Goal: Information Seeking & Learning: Learn about a topic

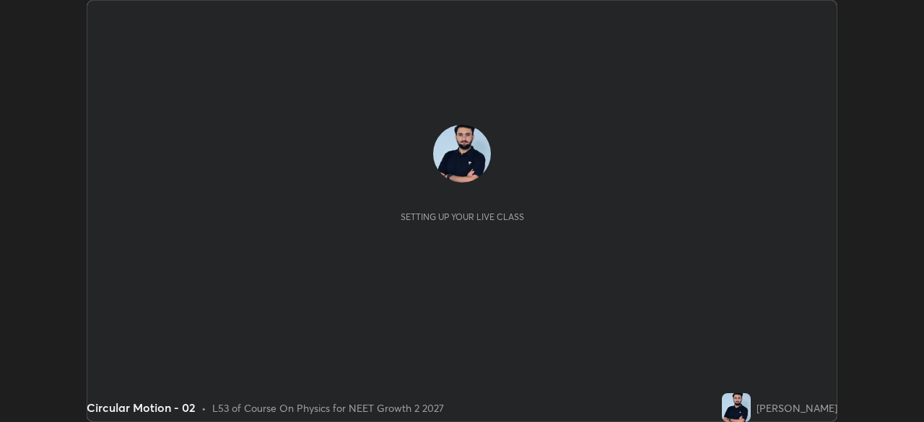
scroll to position [422, 924]
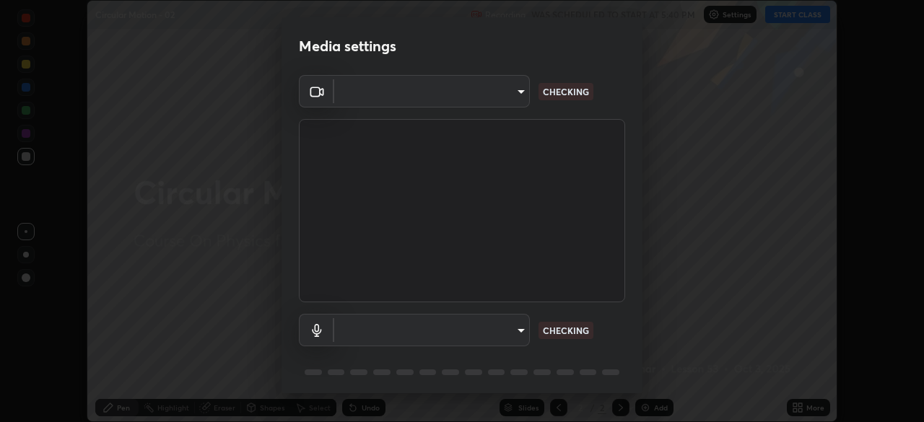
type input "b0e84f93268a6bc6c10e964920e8257ae587a14dfbb6e1f0eed47ef9ac306ae8"
type input "communications"
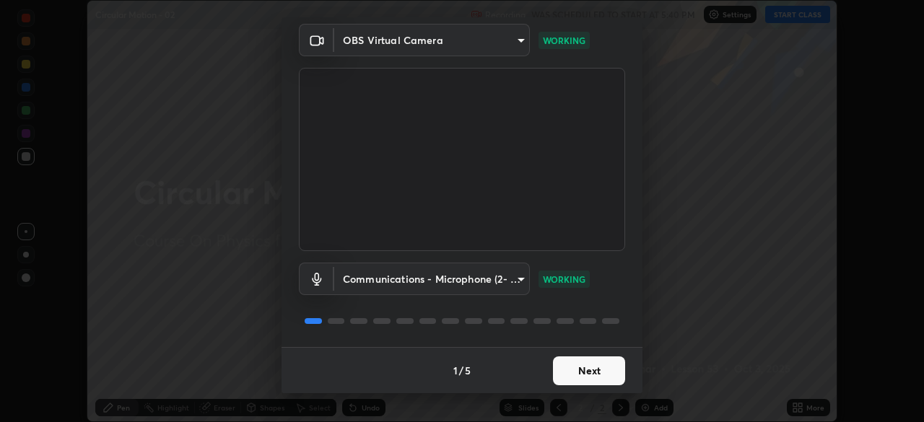
click at [568, 368] on button "Next" at bounding box center [589, 371] width 72 height 29
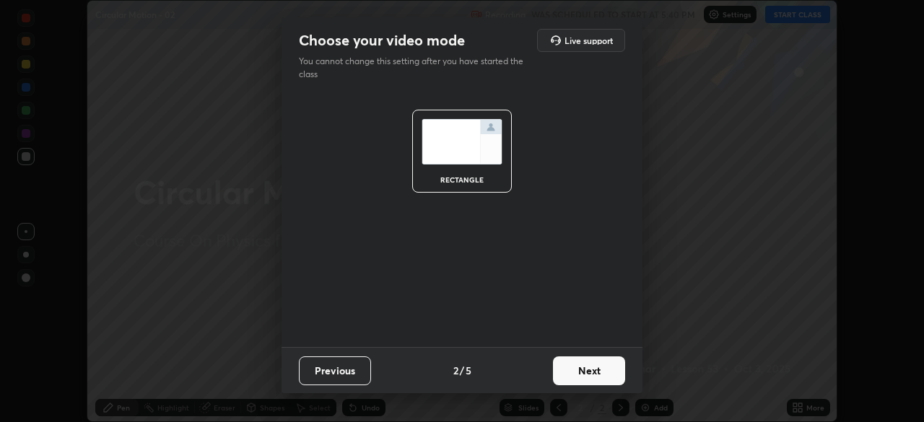
scroll to position [0, 0]
click at [570, 368] on button "Next" at bounding box center [589, 371] width 72 height 29
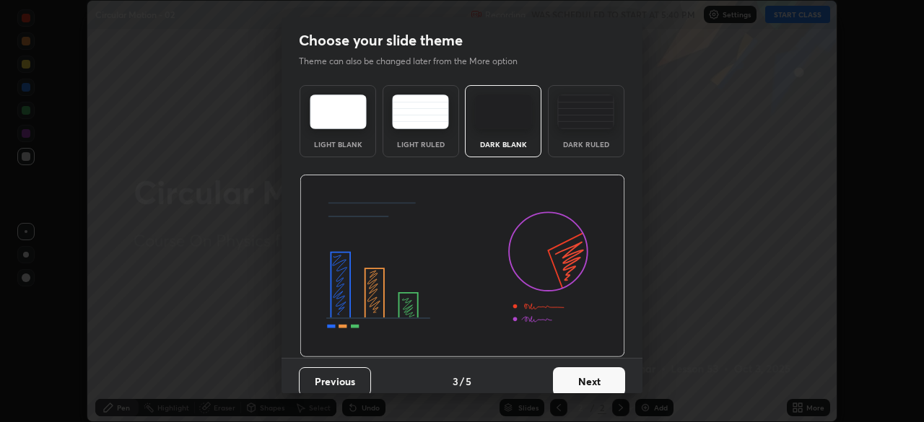
click at [572, 369] on button "Next" at bounding box center [589, 381] width 72 height 29
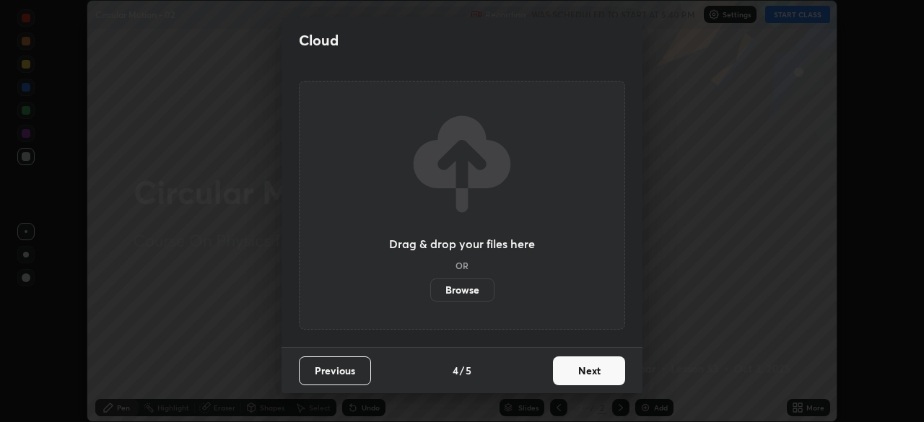
click at [579, 377] on button "Next" at bounding box center [589, 371] width 72 height 29
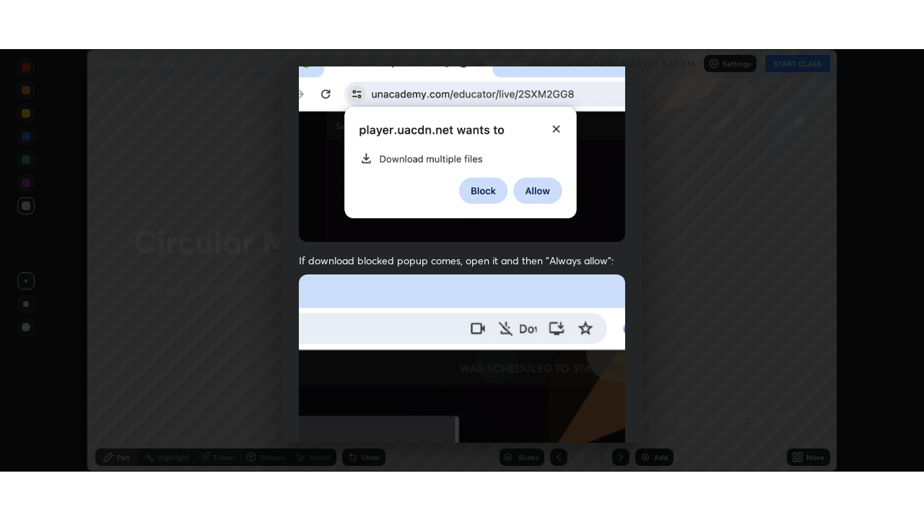
scroll to position [346, 0]
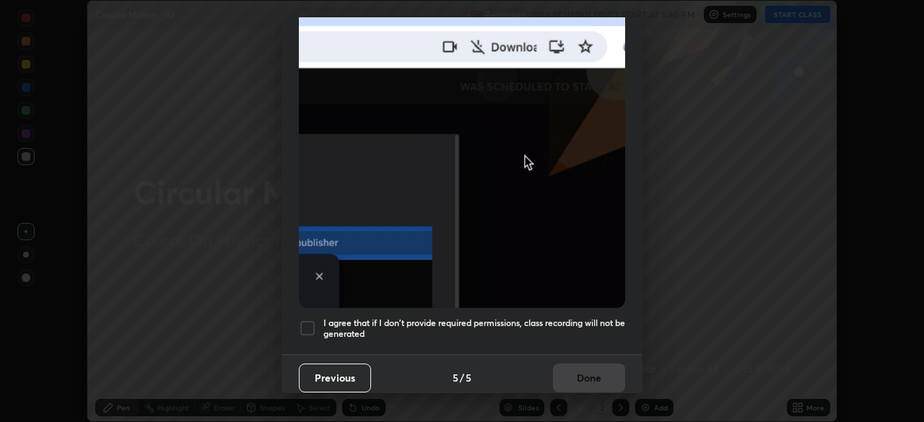
click at [554, 328] on h5 "I agree that if I don't provide required permissions, class recording will not …" at bounding box center [474, 329] width 302 height 22
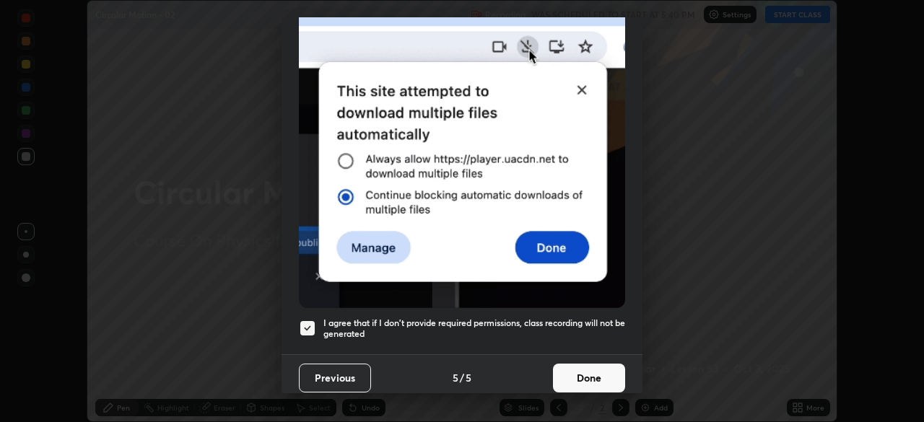
click at [598, 367] on button "Done" at bounding box center [589, 378] width 72 height 29
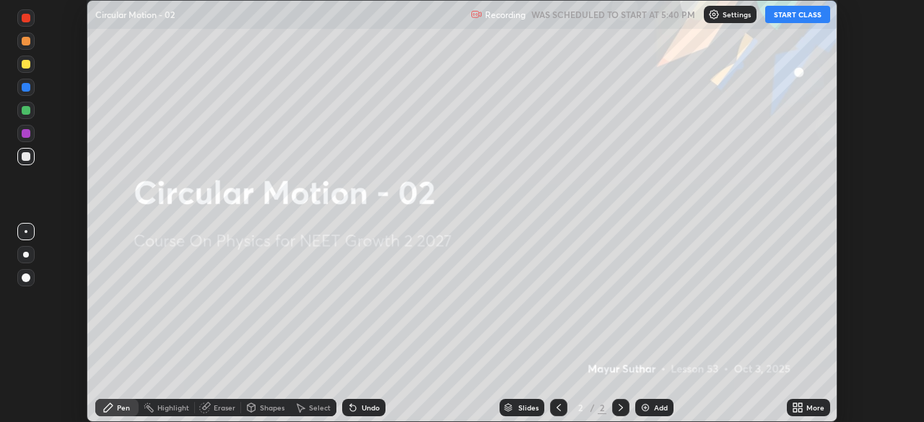
click at [798, 401] on div "More" at bounding box center [808, 407] width 43 height 17
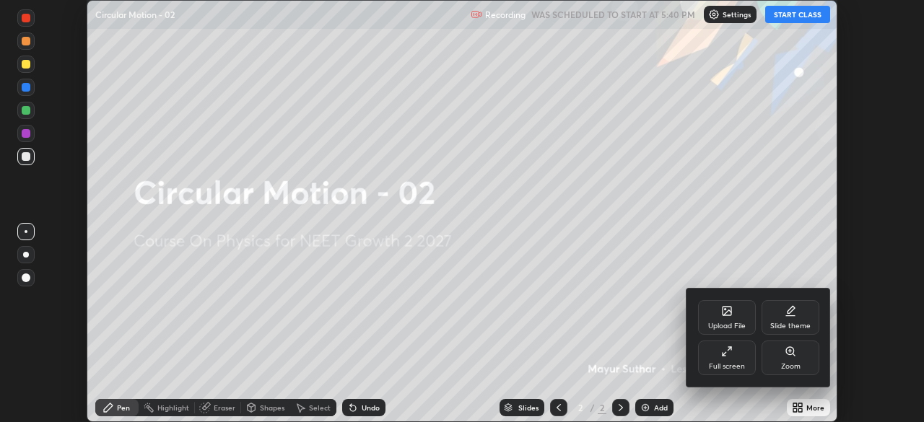
click at [736, 367] on div "Full screen" at bounding box center [727, 366] width 36 height 7
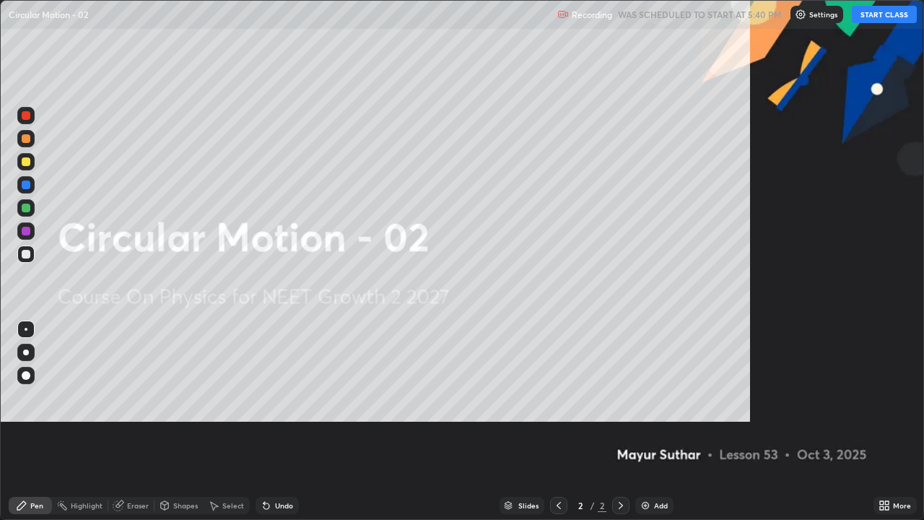
scroll to position [520, 924]
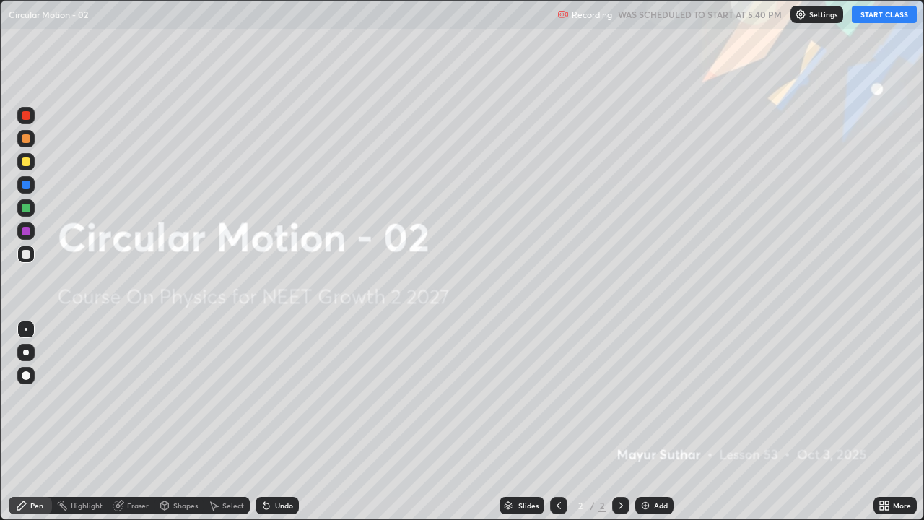
click at [876, 12] on button "START CLASS" at bounding box center [884, 14] width 65 height 17
click at [30, 377] on div at bounding box center [26, 375] width 9 height 9
click at [649, 422] on img at bounding box center [646, 506] width 12 height 12
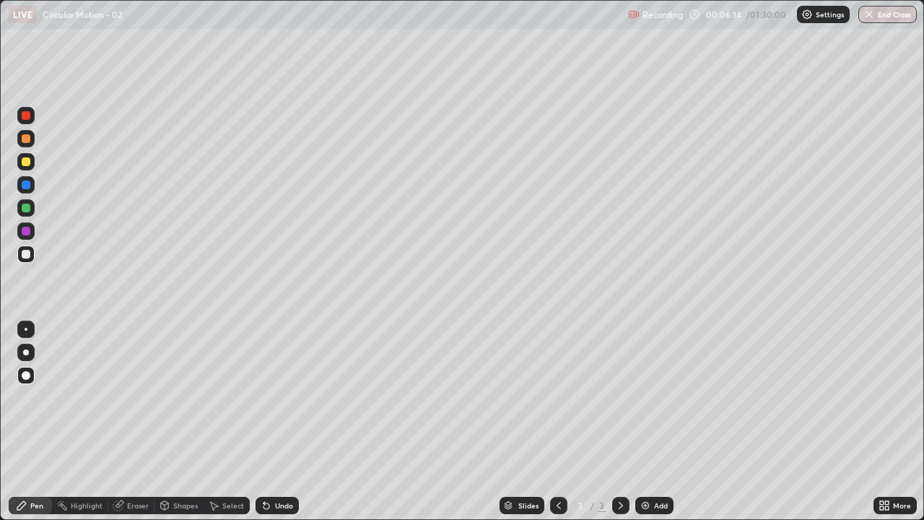
click at [26, 116] on div at bounding box center [26, 115] width 9 height 9
click at [277, 422] on div "Undo" at bounding box center [284, 505] width 18 height 7
click at [275, 422] on div "Undo" at bounding box center [284, 505] width 18 height 7
click at [270, 422] on div "Undo" at bounding box center [277, 505] width 43 height 17
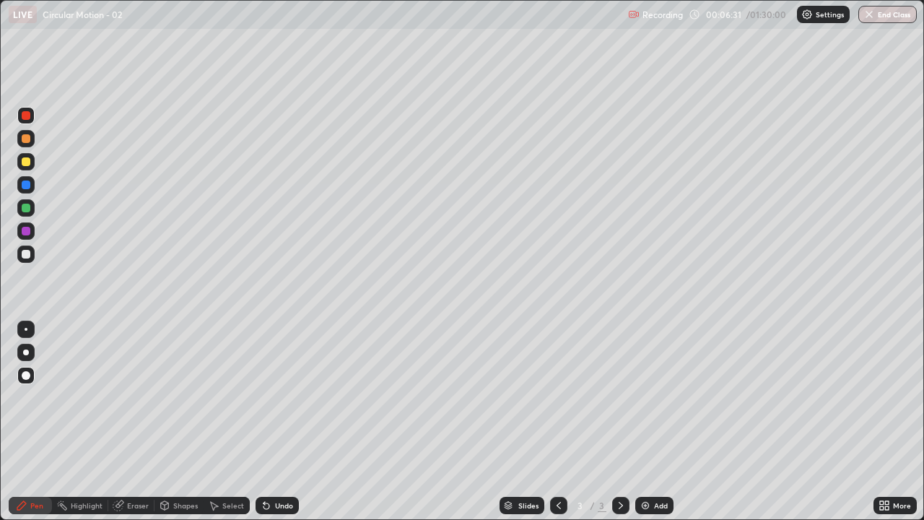
click at [272, 422] on div "Undo" at bounding box center [277, 505] width 43 height 17
click at [278, 422] on div "Undo" at bounding box center [284, 505] width 18 height 7
click at [280, 422] on div "Undo" at bounding box center [277, 505] width 43 height 17
click at [127, 422] on div "Eraser" at bounding box center [138, 505] width 22 height 7
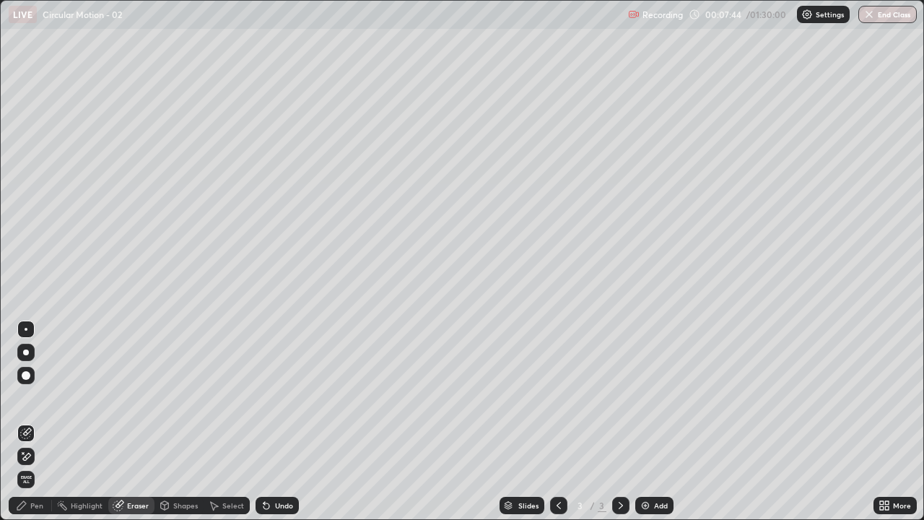
click at [30, 422] on div "Pen" at bounding box center [30, 505] width 43 height 17
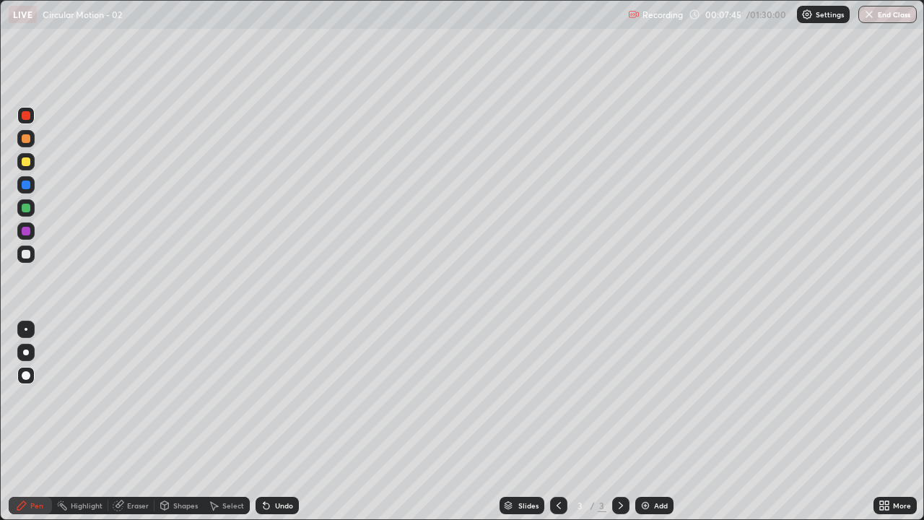
click at [27, 256] on div at bounding box center [26, 254] width 9 height 9
click at [22, 232] on div at bounding box center [26, 231] width 9 height 9
click at [644, 422] on img at bounding box center [646, 506] width 12 height 12
click at [27, 256] on div at bounding box center [26, 254] width 9 height 9
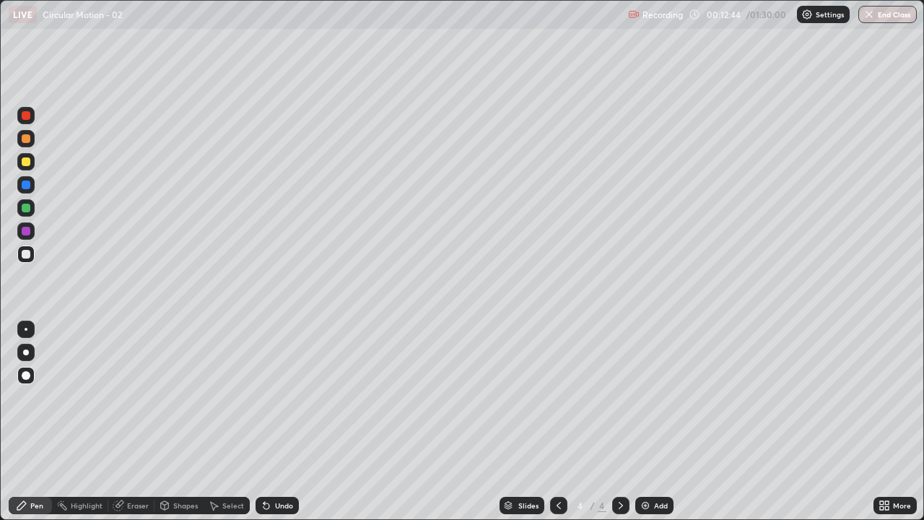
click at [26, 186] on div at bounding box center [26, 184] width 9 height 9
click at [29, 165] on div at bounding box center [26, 161] width 9 height 9
click at [650, 422] on div "Add" at bounding box center [654, 505] width 38 height 17
click at [275, 422] on div "Undo" at bounding box center [277, 505] width 43 height 17
click at [282, 422] on div "Undo" at bounding box center [284, 505] width 18 height 7
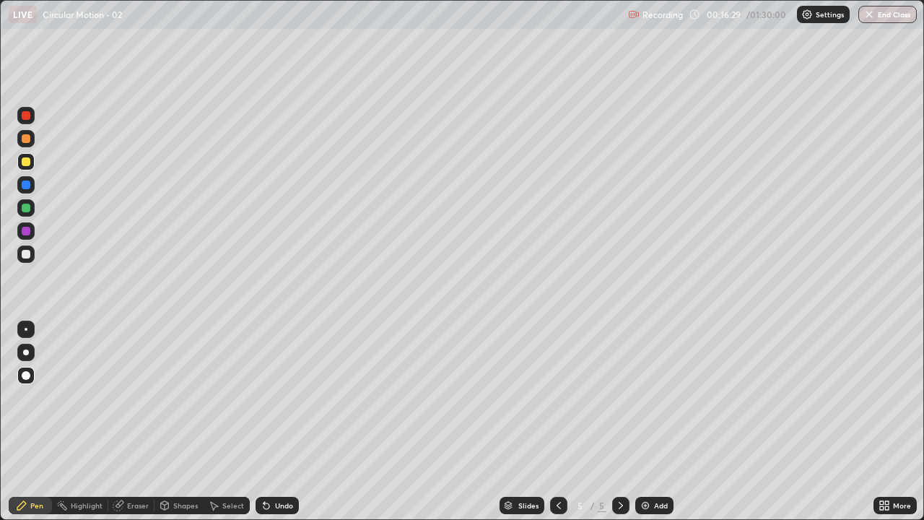
click at [565, 422] on div at bounding box center [558, 505] width 17 height 17
click at [617, 422] on icon at bounding box center [621, 506] width 12 height 12
click at [27, 251] on div at bounding box center [26, 254] width 9 height 9
click at [555, 422] on icon at bounding box center [559, 506] width 12 height 12
click at [618, 422] on icon at bounding box center [621, 506] width 12 height 12
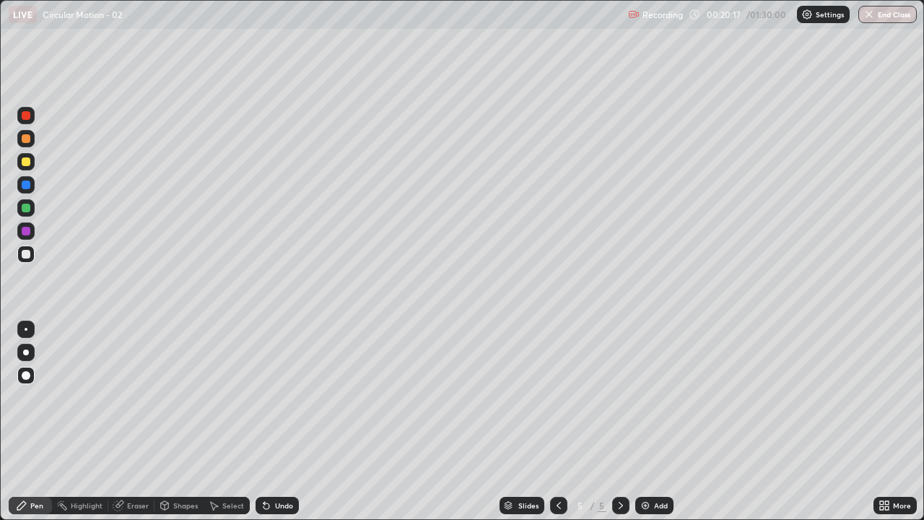
click at [645, 422] on img at bounding box center [646, 506] width 12 height 12
click at [27, 232] on div at bounding box center [26, 231] width 9 height 9
click at [26, 254] on div at bounding box center [26, 254] width 9 height 9
click at [648, 422] on img at bounding box center [646, 506] width 12 height 12
click at [32, 257] on div at bounding box center [25, 253] width 17 height 17
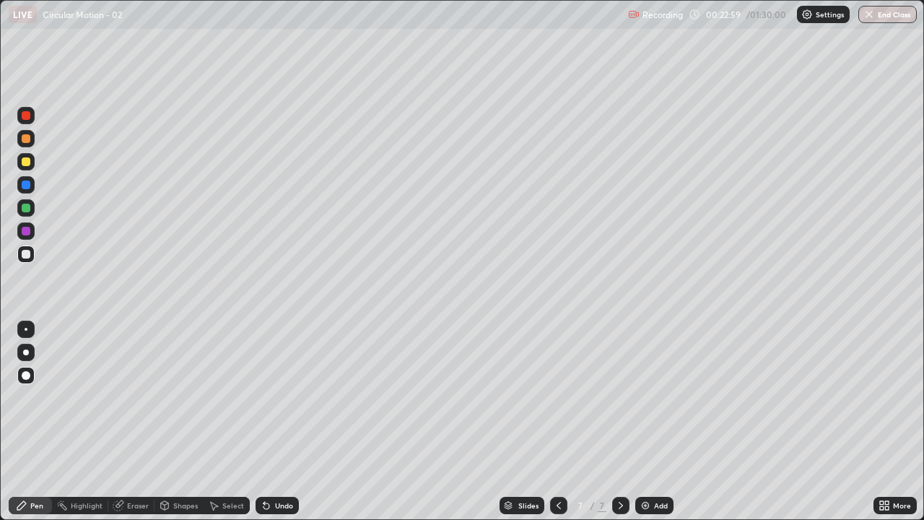
click at [26, 162] on div at bounding box center [26, 161] width 9 height 9
click at [26, 210] on div at bounding box center [26, 208] width 9 height 9
click at [27, 256] on div at bounding box center [26, 254] width 9 height 9
click at [285, 422] on div "Undo" at bounding box center [284, 505] width 18 height 7
click at [290, 422] on div "Undo" at bounding box center [277, 505] width 43 height 17
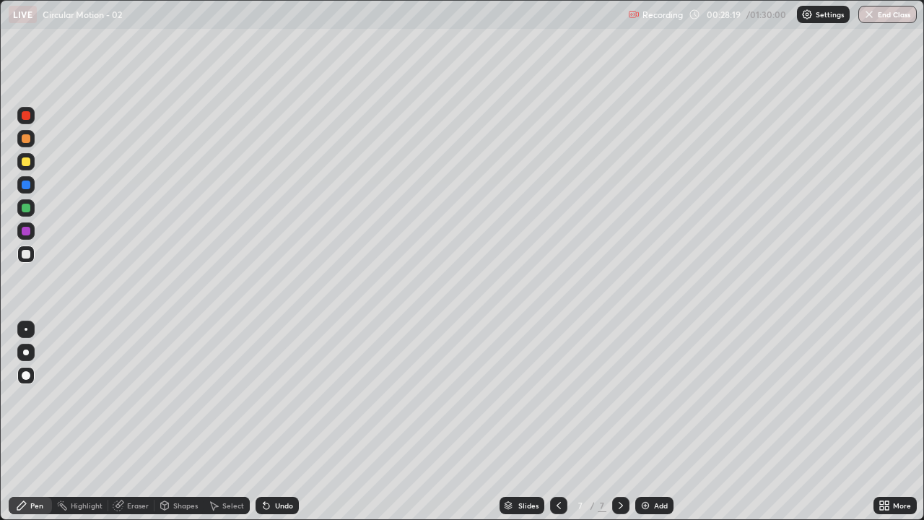
click at [649, 422] on img at bounding box center [646, 506] width 12 height 12
click at [23, 209] on div at bounding box center [26, 208] width 9 height 9
click at [27, 162] on div at bounding box center [26, 161] width 9 height 9
click at [24, 255] on div at bounding box center [26, 254] width 9 height 9
click at [32, 163] on div at bounding box center [25, 161] width 17 height 17
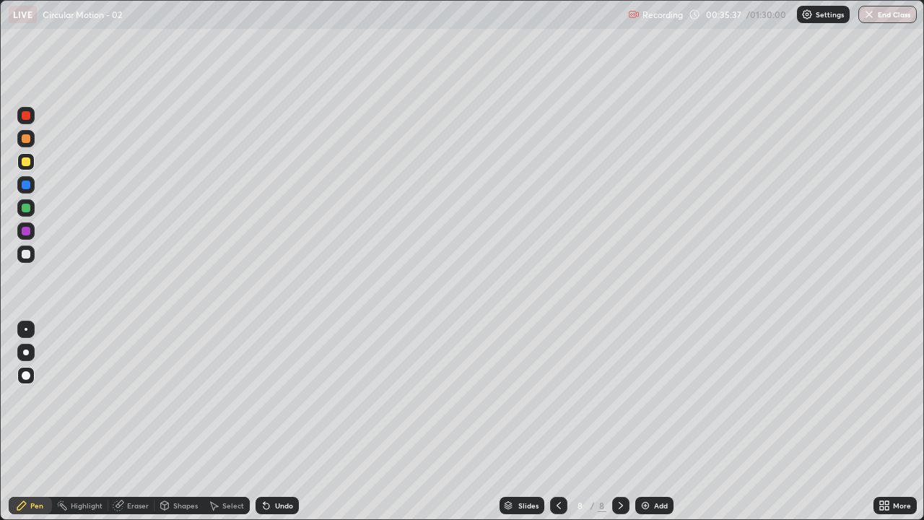
click at [30, 207] on div at bounding box center [26, 208] width 9 height 9
click at [73, 422] on div "Highlight" at bounding box center [80, 505] width 56 height 17
click at [34, 422] on div "Pen" at bounding box center [36, 505] width 13 height 7
click at [648, 422] on img at bounding box center [646, 506] width 12 height 12
click at [555, 422] on icon at bounding box center [559, 506] width 12 height 12
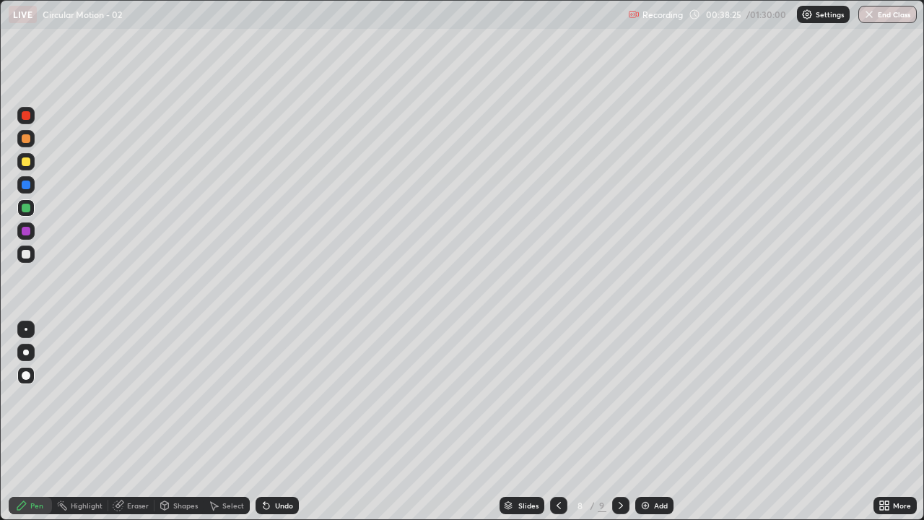
click at [619, 422] on icon at bounding box center [621, 506] width 12 height 12
click at [28, 251] on div at bounding box center [26, 254] width 9 height 9
click at [24, 209] on div at bounding box center [26, 208] width 9 height 9
click at [271, 422] on div "Undo" at bounding box center [277, 505] width 43 height 17
click at [272, 422] on div "Undo" at bounding box center [277, 505] width 43 height 17
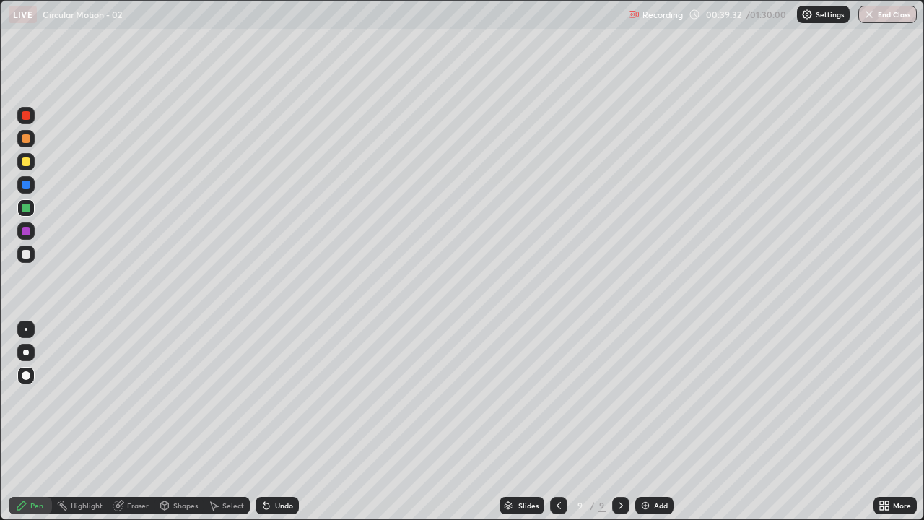
click at [29, 257] on div at bounding box center [26, 254] width 9 height 9
click at [26, 230] on div at bounding box center [26, 231] width 9 height 9
click at [281, 422] on div "Undo" at bounding box center [284, 505] width 18 height 7
click at [27, 141] on div at bounding box center [26, 138] width 9 height 9
click at [275, 422] on div "Undo" at bounding box center [284, 505] width 18 height 7
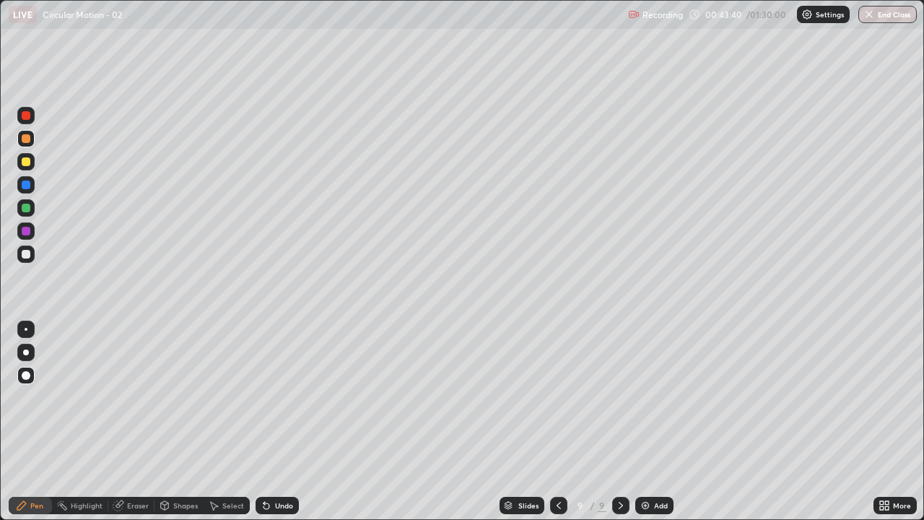
click at [26, 118] on div at bounding box center [26, 115] width 9 height 9
click at [617, 422] on icon at bounding box center [621, 506] width 12 height 12
click at [648, 422] on img at bounding box center [646, 506] width 12 height 12
click at [27, 231] on div at bounding box center [26, 231] width 9 height 9
click at [282, 422] on div "Undo" at bounding box center [284, 505] width 18 height 7
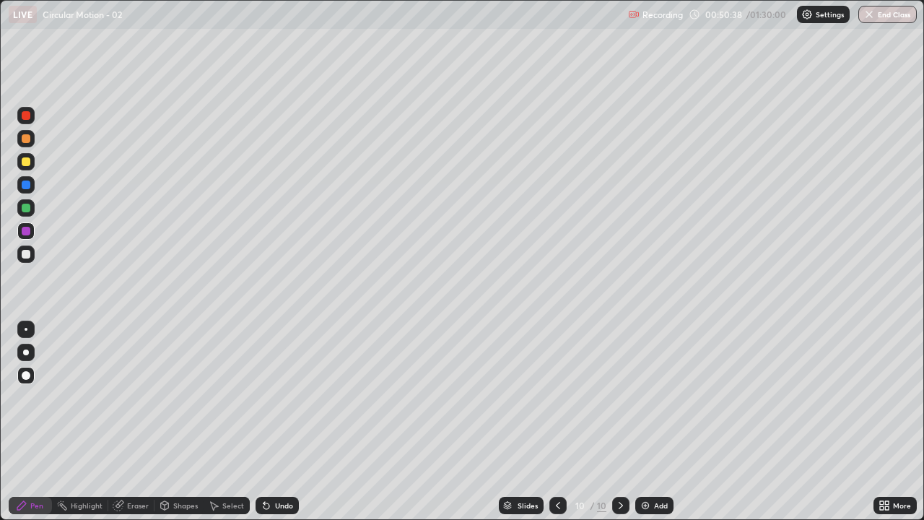
click at [27, 188] on div at bounding box center [26, 184] width 9 height 9
click at [27, 115] on div at bounding box center [26, 115] width 9 height 9
click at [32, 235] on div at bounding box center [25, 230] width 17 height 17
click at [26, 209] on div at bounding box center [26, 208] width 9 height 9
click at [273, 422] on div "Undo" at bounding box center [277, 505] width 43 height 17
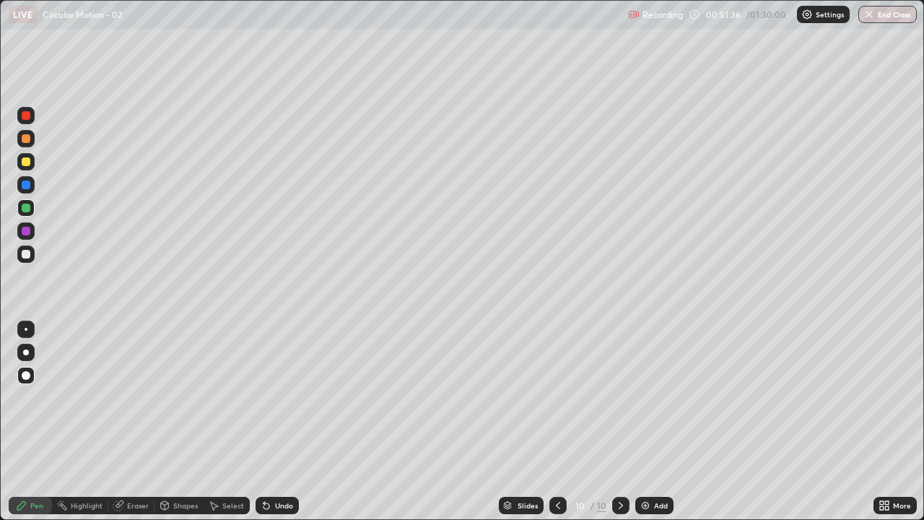
click at [271, 422] on div "Undo" at bounding box center [277, 505] width 43 height 17
click at [277, 422] on div "Undo" at bounding box center [284, 505] width 18 height 7
click at [281, 422] on div "Undo" at bounding box center [284, 505] width 18 height 7
click at [648, 422] on img at bounding box center [646, 506] width 12 height 12
click at [559, 422] on icon at bounding box center [559, 506] width 12 height 12
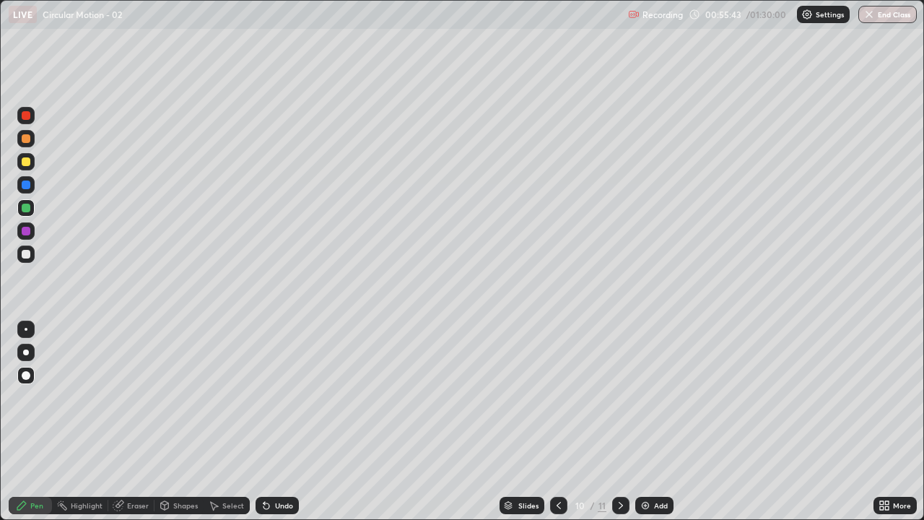
click at [622, 422] on div at bounding box center [620, 505] width 17 height 17
click at [557, 422] on icon at bounding box center [559, 506] width 12 height 12
click at [617, 422] on icon at bounding box center [621, 506] width 12 height 12
click at [132, 422] on div "Eraser" at bounding box center [138, 505] width 22 height 7
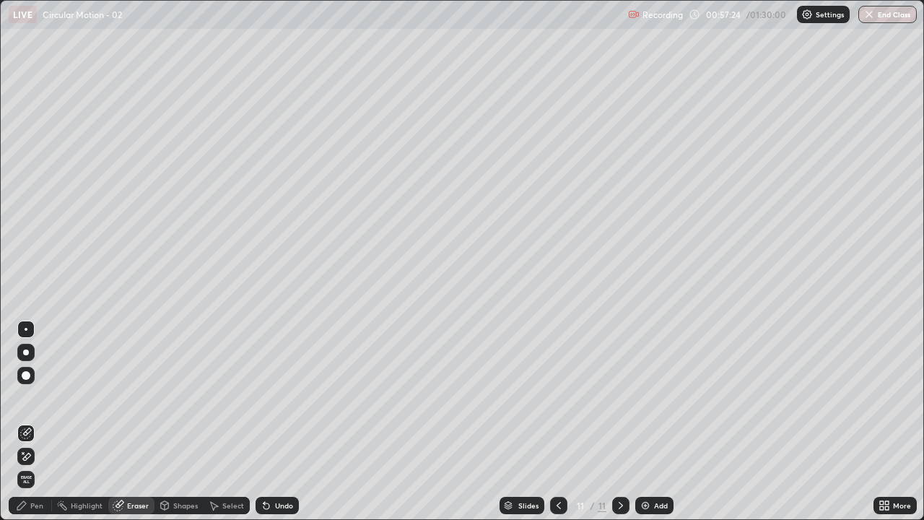
click at [23, 422] on span "Erase all" at bounding box center [26, 479] width 16 height 9
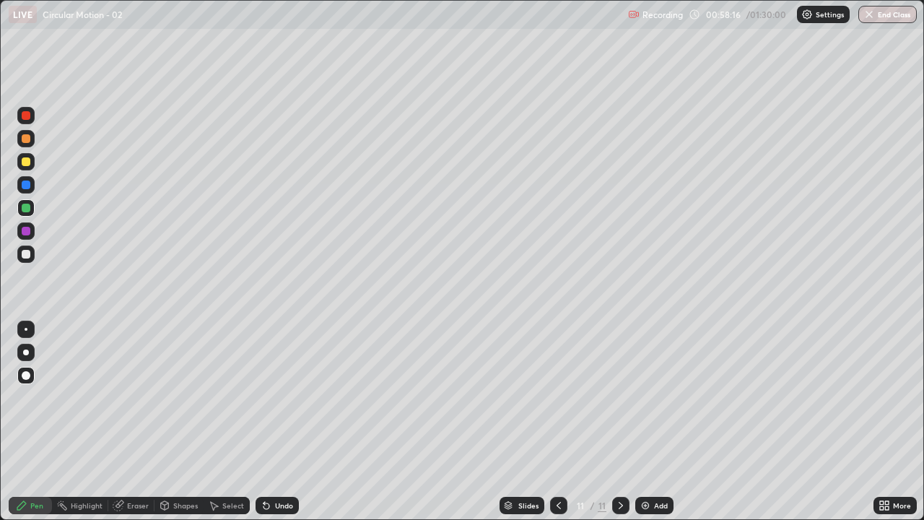
click at [27, 232] on div at bounding box center [26, 231] width 9 height 9
click at [275, 422] on div "Undo" at bounding box center [284, 505] width 18 height 7
click at [30, 213] on div at bounding box center [25, 207] width 17 height 17
click at [30, 111] on div at bounding box center [25, 115] width 17 height 17
click at [658, 422] on div "Add" at bounding box center [661, 505] width 14 height 7
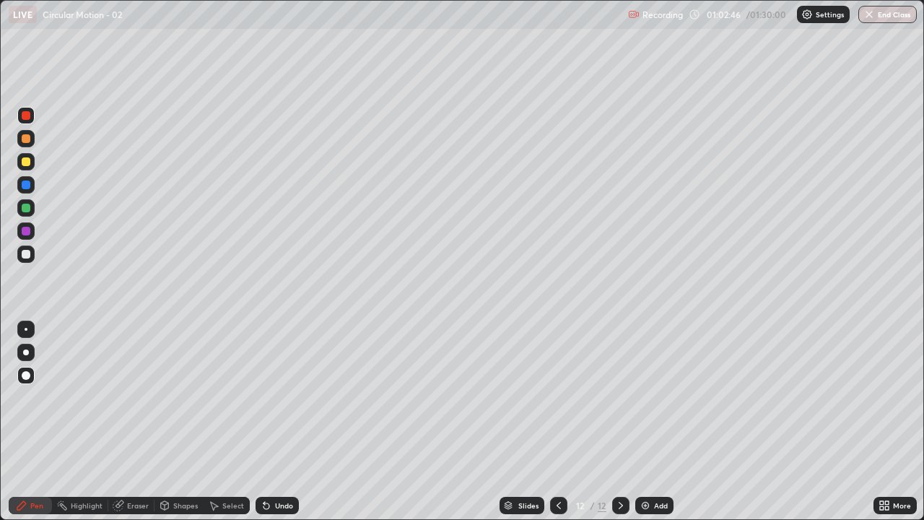
click at [25, 257] on div at bounding box center [26, 254] width 9 height 9
click at [554, 422] on icon at bounding box center [559, 506] width 12 height 12
click at [616, 422] on icon at bounding box center [621, 506] width 12 height 12
click at [557, 422] on icon at bounding box center [559, 506] width 12 height 12
click at [284, 422] on div "Undo" at bounding box center [284, 505] width 18 height 7
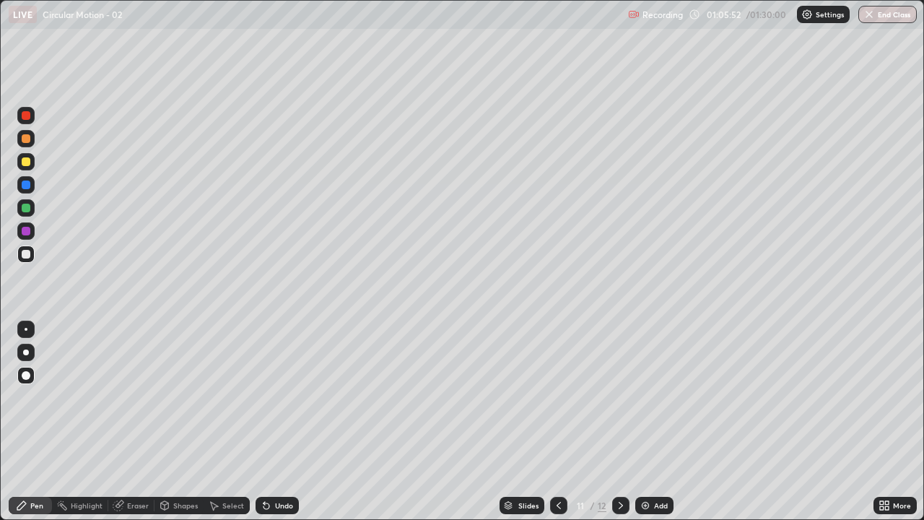
click at [286, 422] on div "Undo" at bounding box center [277, 505] width 43 height 17
click at [284, 422] on div "Undo" at bounding box center [284, 505] width 18 height 7
click at [282, 422] on div "Undo" at bounding box center [284, 505] width 18 height 7
click at [278, 422] on div "Undo" at bounding box center [284, 505] width 18 height 7
click at [276, 422] on div "Undo" at bounding box center [284, 505] width 18 height 7
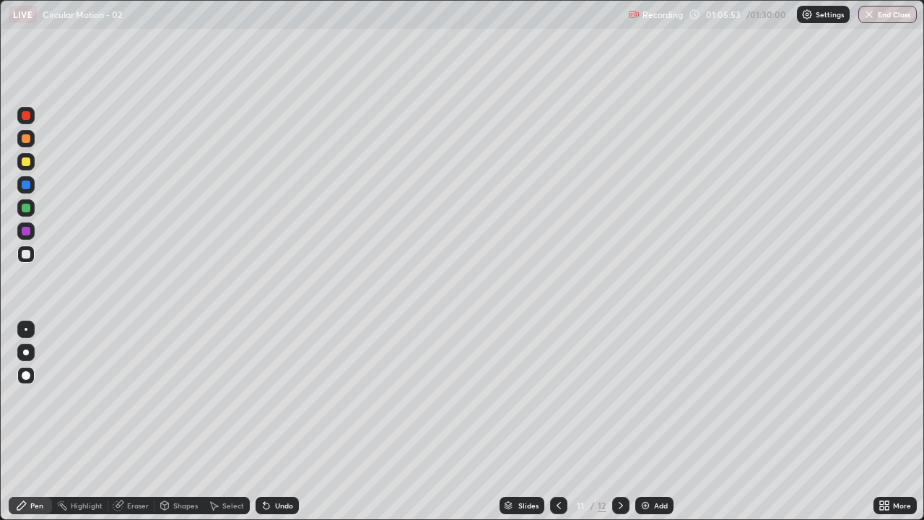
click at [277, 422] on div "Undo" at bounding box center [284, 505] width 18 height 7
click at [276, 422] on div "Undo" at bounding box center [277, 505] width 43 height 17
click at [619, 422] on icon at bounding box center [621, 506] width 12 height 12
click at [29, 255] on div at bounding box center [26, 254] width 9 height 9
click at [26, 118] on div at bounding box center [26, 115] width 9 height 9
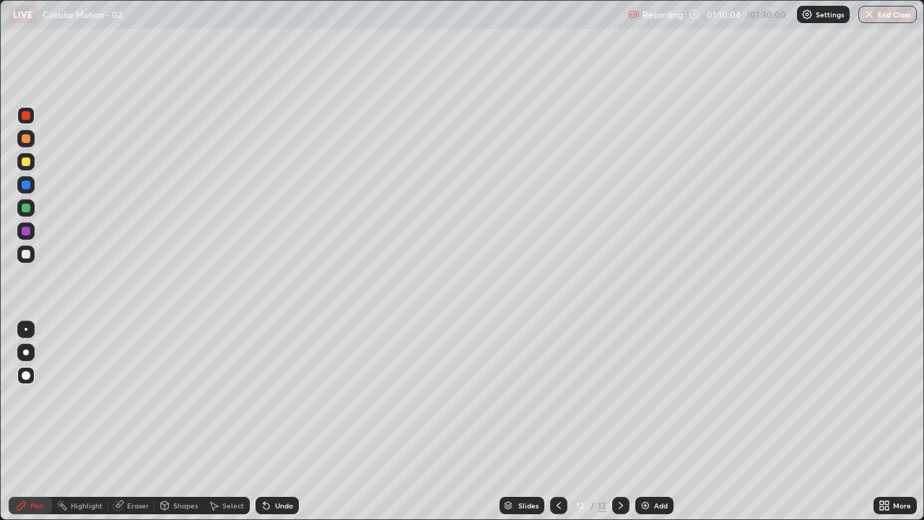
click at [32, 170] on div at bounding box center [25, 161] width 17 height 23
click at [279, 422] on div "Undo" at bounding box center [284, 505] width 18 height 7
click at [287, 422] on div "Undo" at bounding box center [284, 505] width 18 height 7
click at [715, 422] on div "Slides 12 / 12 Add" at bounding box center [586, 505] width 575 height 29
click at [678, 422] on div "Slides 12 / 12 Add" at bounding box center [586, 505] width 575 height 29
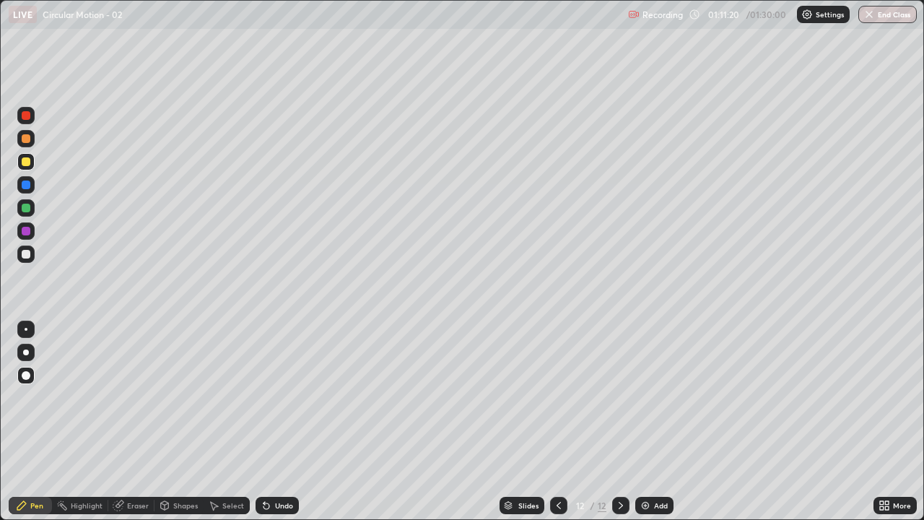
click at [564, 422] on div at bounding box center [558, 505] width 17 height 17
click at [619, 422] on icon at bounding box center [621, 505] width 4 height 7
click at [625, 422] on div at bounding box center [620, 505] width 17 height 17
click at [32, 250] on div at bounding box center [25, 253] width 17 height 17
click at [619, 422] on icon at bounding box center [621, 506] width 12 height 12
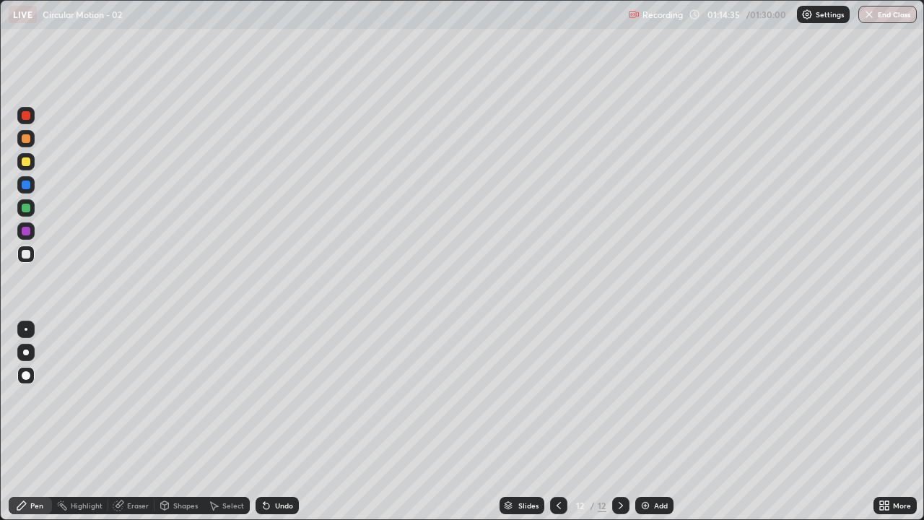
click at [654, 422] on div "Add" at bounding box center [661, 505] width 14 height 7
click at [557, 422] on icon at bounding box center [559, 506] width 12 height 12
click at [615, 422] on icon at bounding box center [621, 506] width 12 height 12
click at [24, 185] on div at bounding box center [26, 184] width 9 height 9
click at [26, 137] on div at bounding box center [26, 138] width 9 height 9
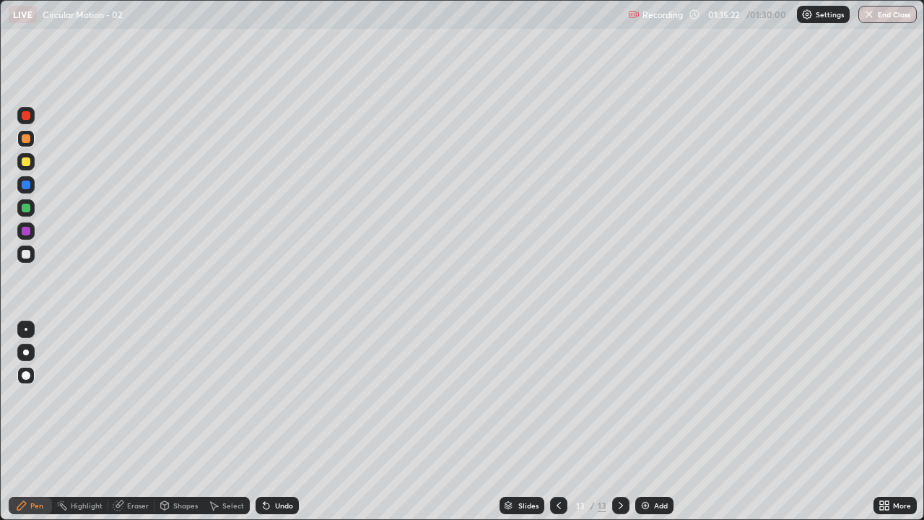
click at [27, 163] on div at bounding box center [26, 161] width 9 height 9
click at [275, 422] on div "Undo" at bounding box center [284, 505] width 18 height 7
click at [25, 186] on div at bounding box center [26, 184] width 9 height 9
click at [27, 162] on div at bounding box center [26, 161] width 9 height 9
click at [557, 422] on icon at bounding box center [559, 506] width 12 height 12
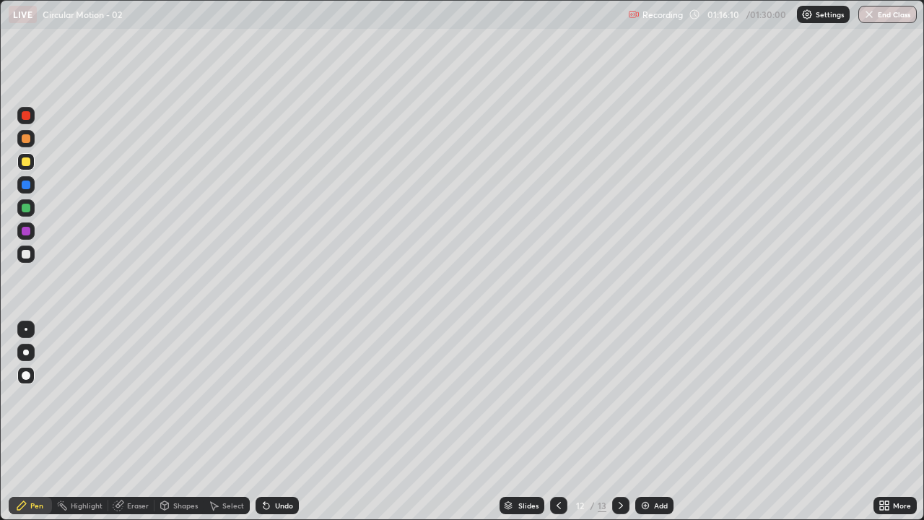
click at [619, 422] on icon at bounding box center [621, 506] width 12 height 12
click at [557, 422] on icon at bounding box center [559, 506] width 12 height 12
click at [618, 422] on icon at bounding box center [621, 506] width 12 height 12
click at [25, 235] on div at bounding box center [26, 231] width 9 height 9
click at [647, 422] on div "Add" at bounding box center [654, 505] width 38 height 17
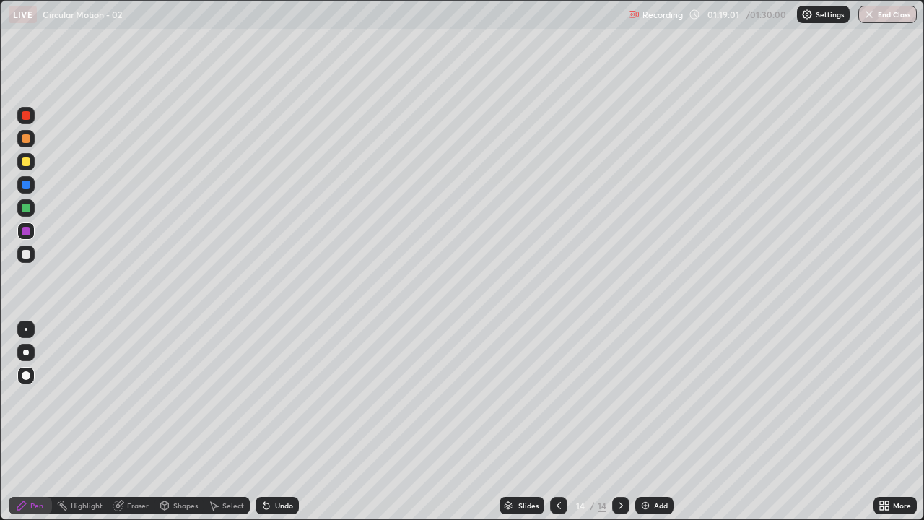
click at [557, 422] on icon at bounding box center [559, 506] width 12 height 12
click at [619, 422] on icon at bounding box center [621, 506] width 12 height 12
click at [122, 422] on icon at bounding box center [119, 503] width 8 height 7
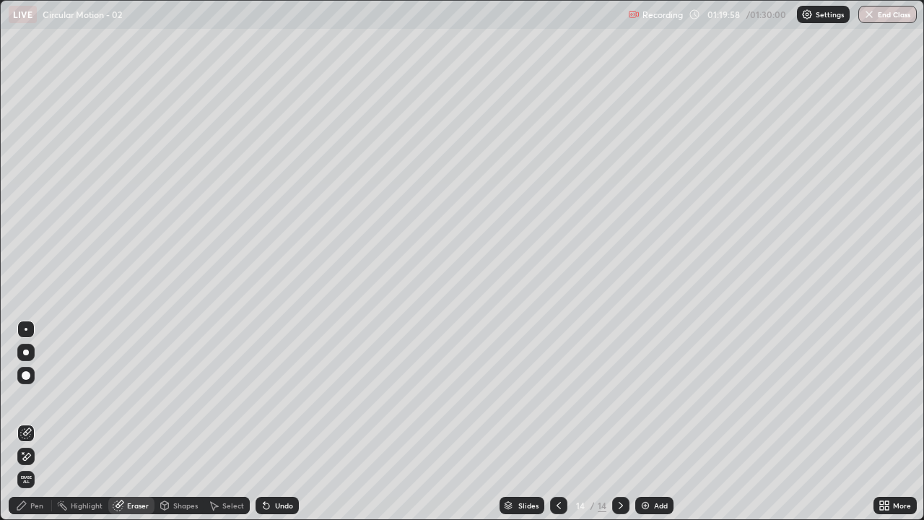
click at [26, 422] on span "Erase all" at bounding box center [26, 479] width 16 height 9
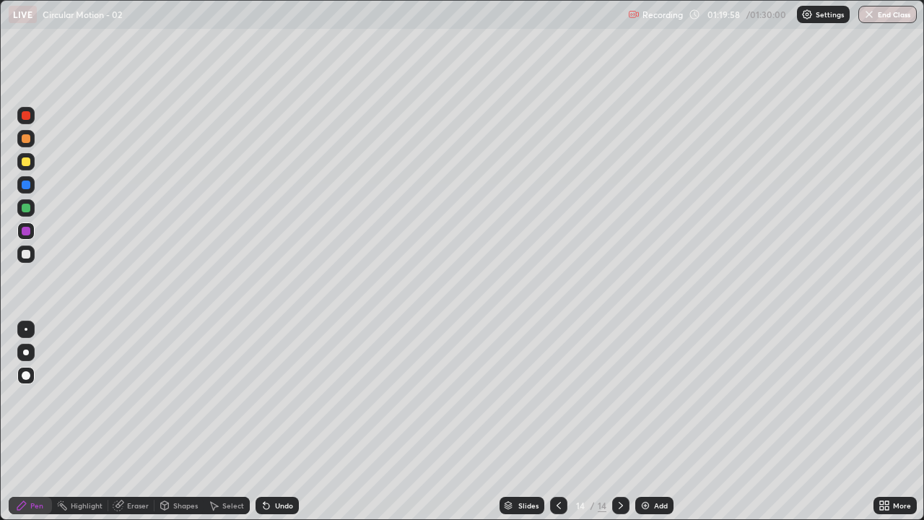
click at [30, 422] on div "Pen" at bounding box center [36, 505] width 13 height 7
click at [26, 186] on div at bounding box center [26, 184] width 9 height 9
click at [27, 165] on div at bounding box center [26, 161] width 9 height 9
click at [25, 122] on div at bounding box center [25, 115] width 17 height 17
click at [879, 12] on button "End Class" at bounding box center [888, 14] width 57 height 17
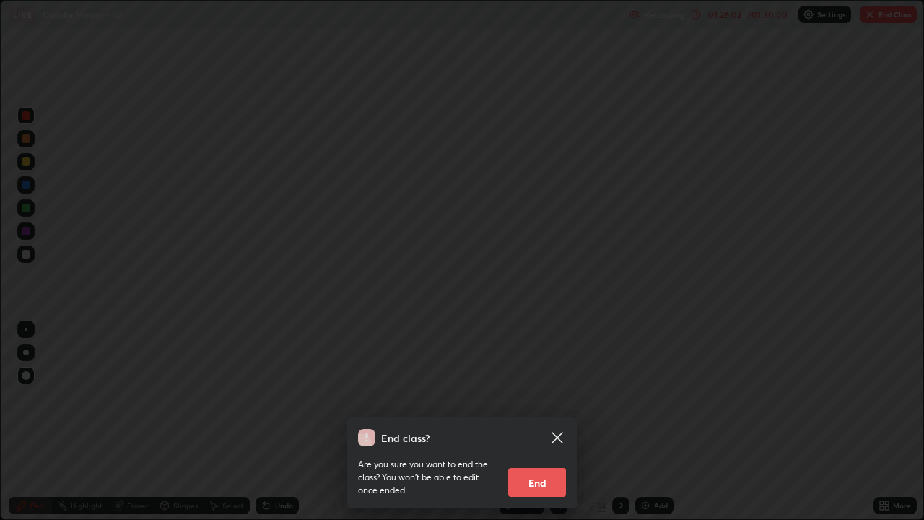
click at [555, 422] on button "End" at bounding box center [537, 482] width 58 height 29
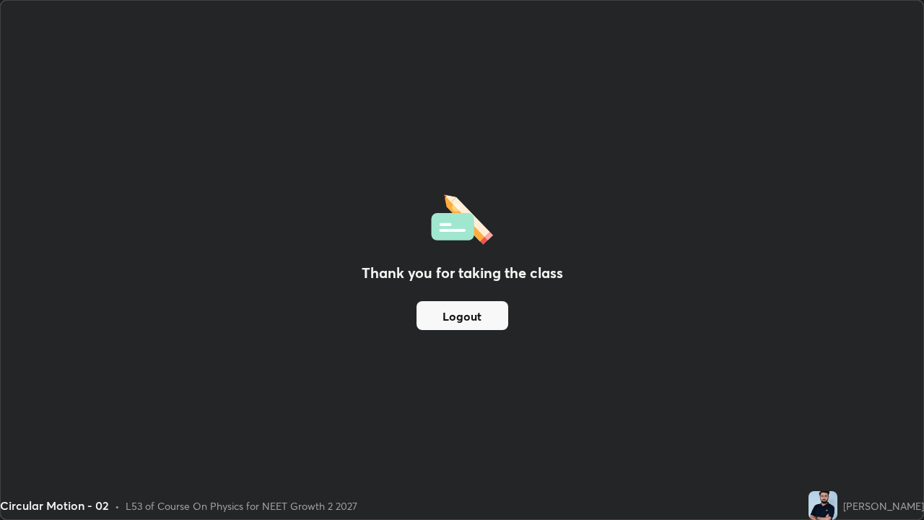
click at [554, 422] on div "Circular Motion - 02 • L53 of Course On Physics for NEET Growth 2 2027" at bounding box center [401, 505] width 803 height 29
click at [549, 422] on div "Thank you for taking the class Logout" at bounding box center [462, 260] width 923 height 518
click at [572, 422] on div "Thank you for taking the class Logout" at bounding box center [462, 260] width 923 height 518
